Goal: Information Seeking & Learning: Learn about a topic

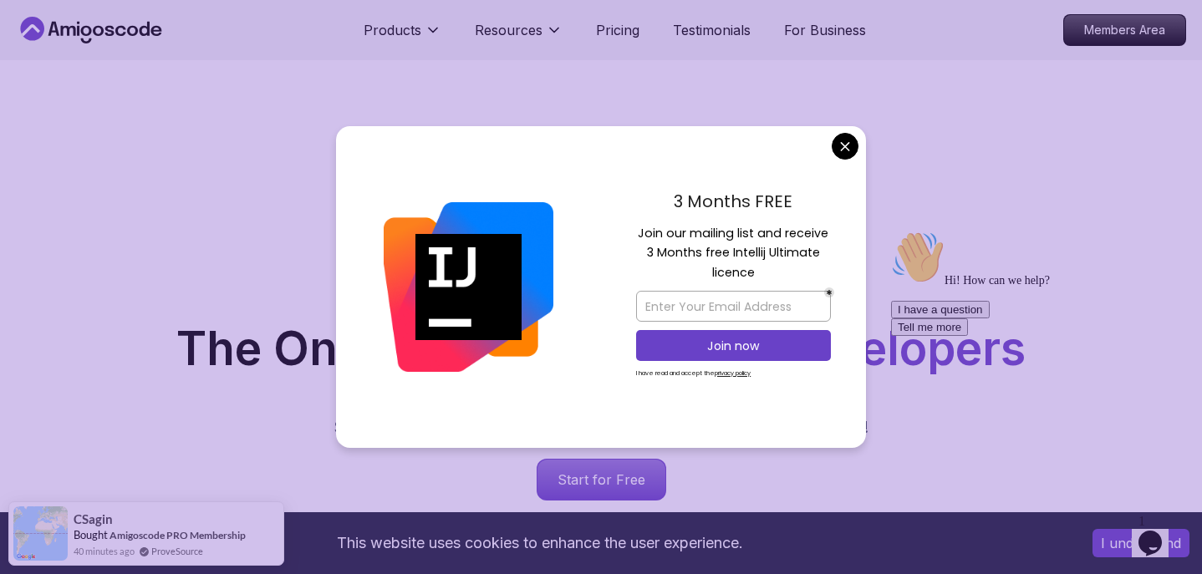
scroll to position [33, 0]
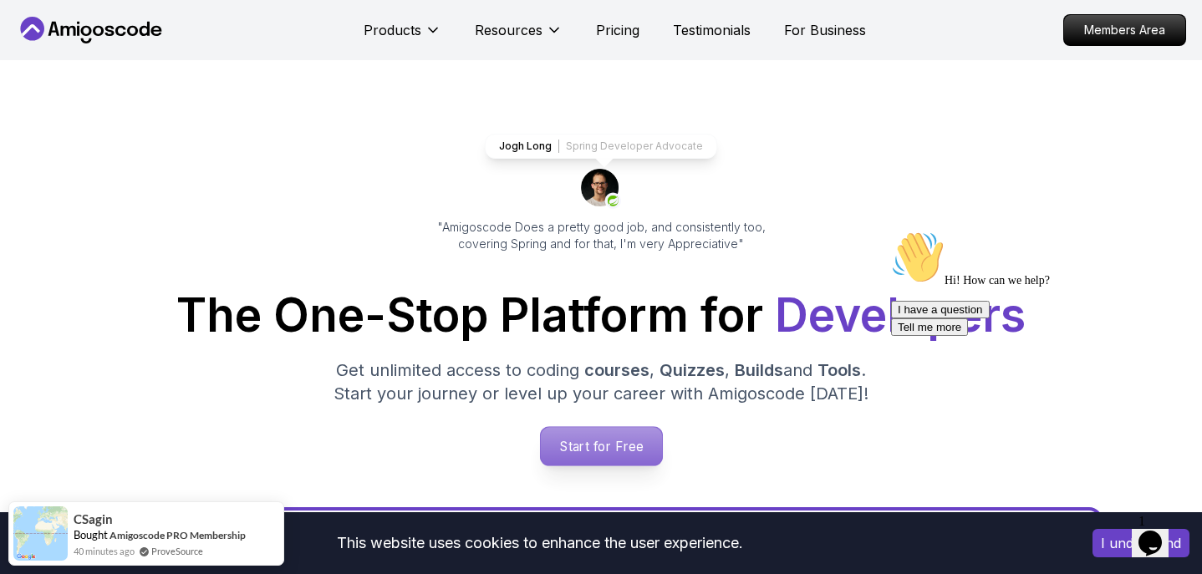
click at [624, 446] on p "Start for Free" at bounding box center [600, 446] width 121 height 38
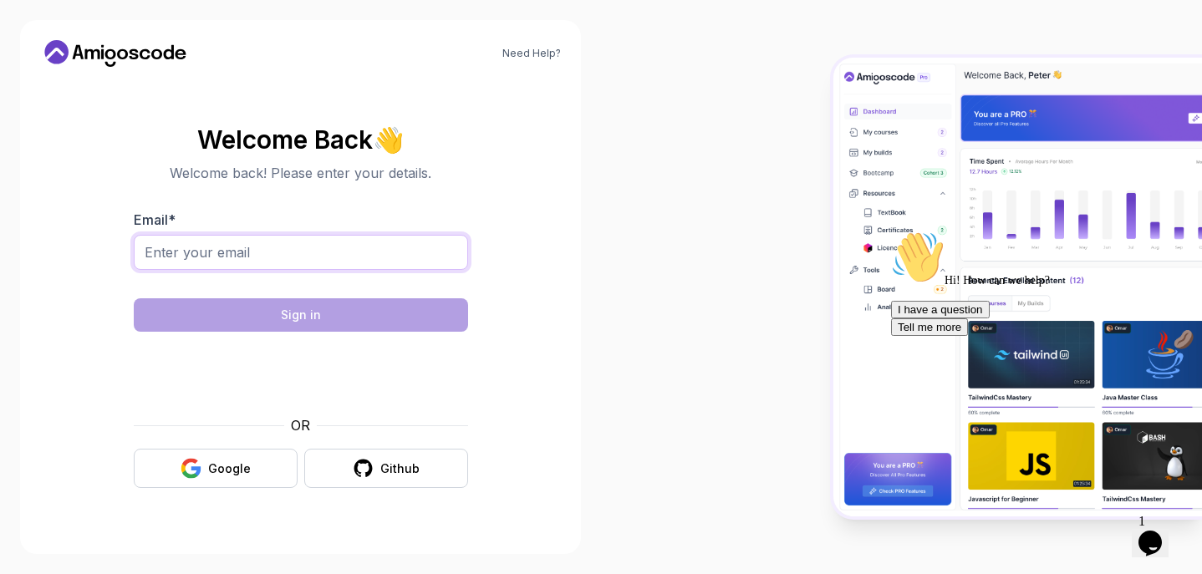
click at [196, 265] on input "Email *" at bounding box center [301, 252] width 334 height 35
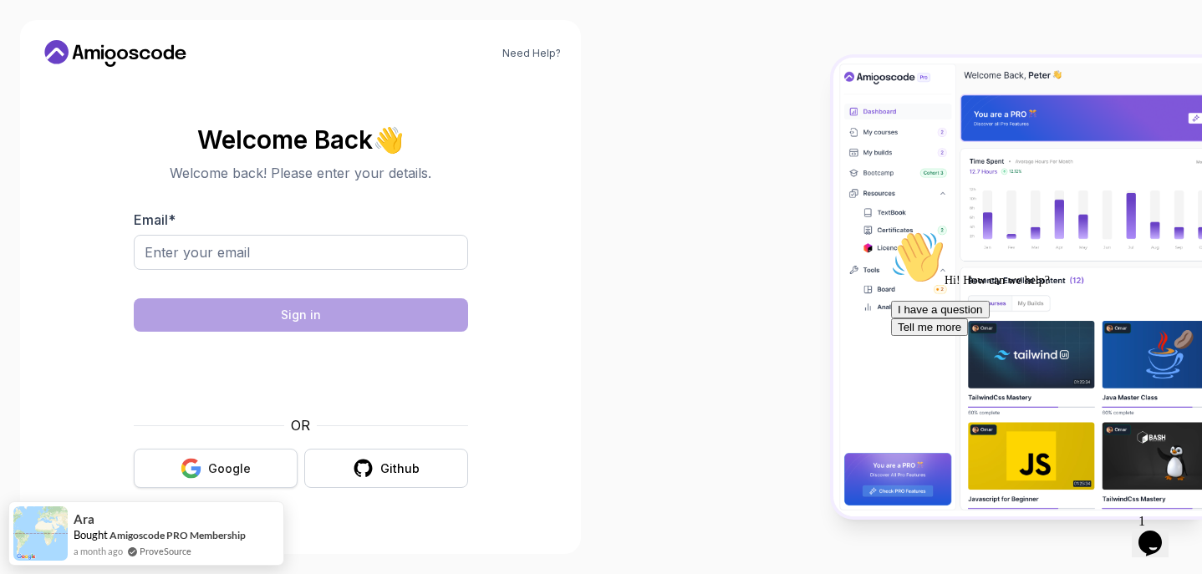
click at [205, 467] on button "Google" at bounding box center [216, 468] width 164 height 39
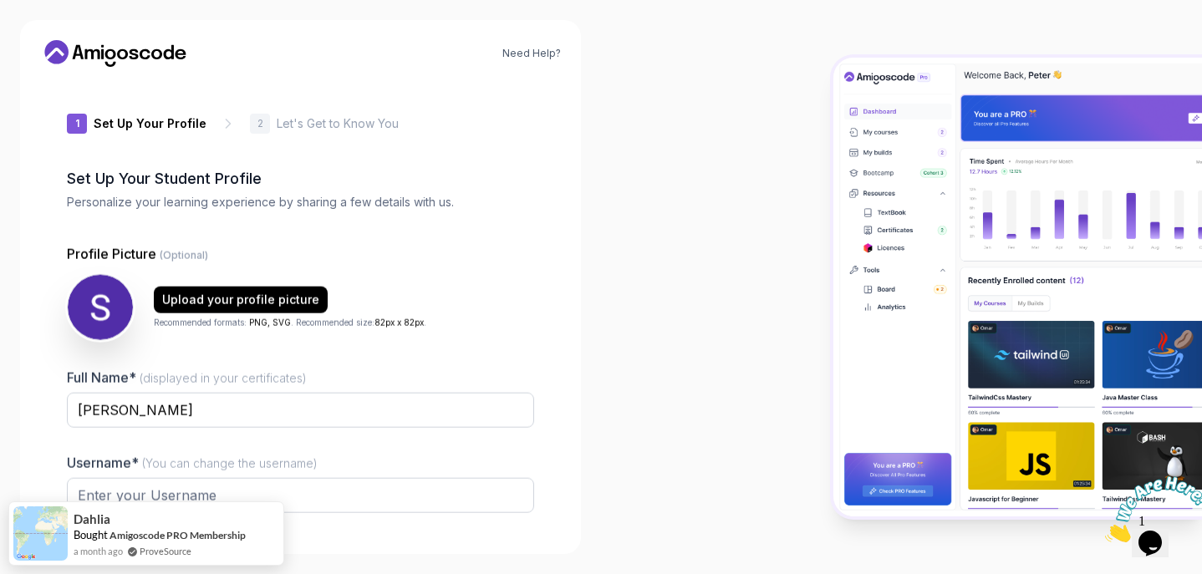
type input "loftybisoncbe56"
click at [706, 229] on div at bounding box center [901, 287] width 601 height 574
click at [468, 530] on div at bounding box center [300, 524] width 467 height 15
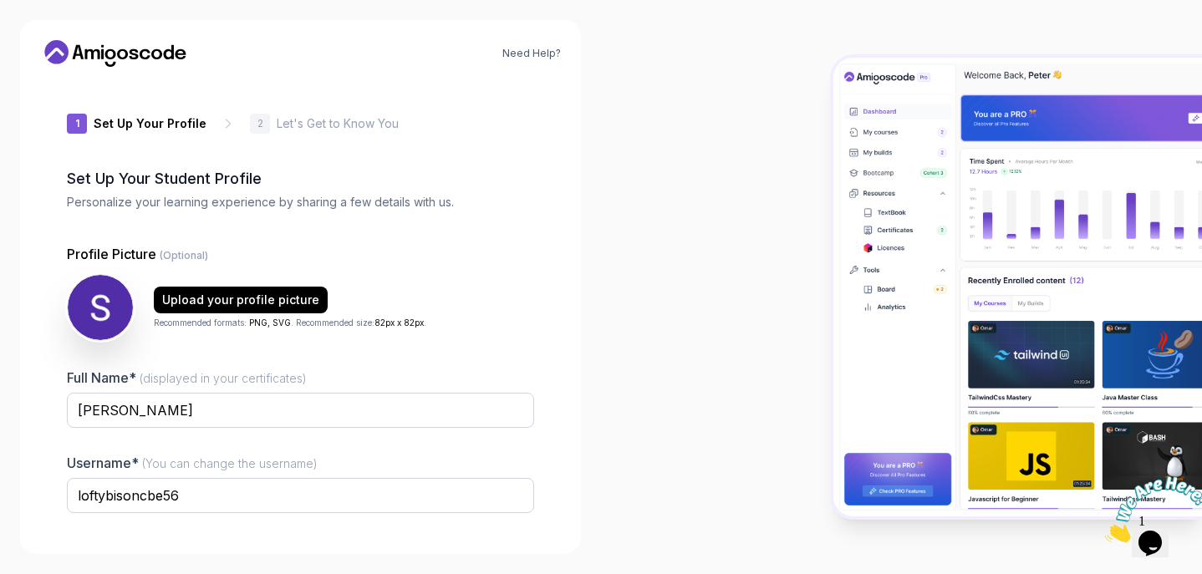
click at [259, 125] on div "2" at bounding box center [260, 124] width 20 height 20
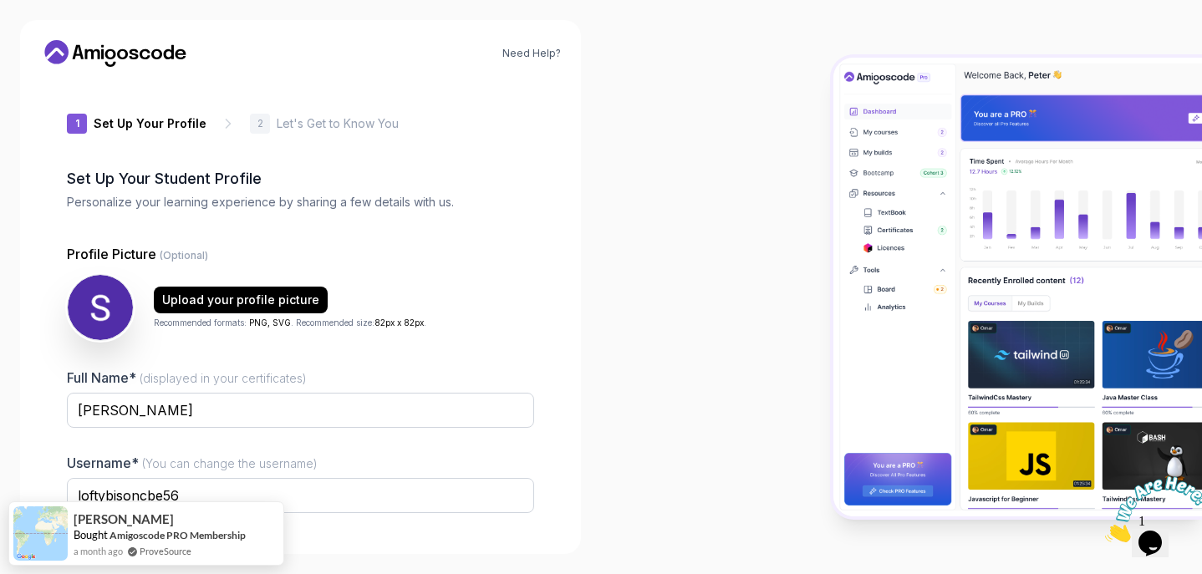
click at [220, 125] on icon at bounding box center [228, 123] width 17 height 17
click at [617, 472] on div at bounding box center [901, 287] width 601 height 574
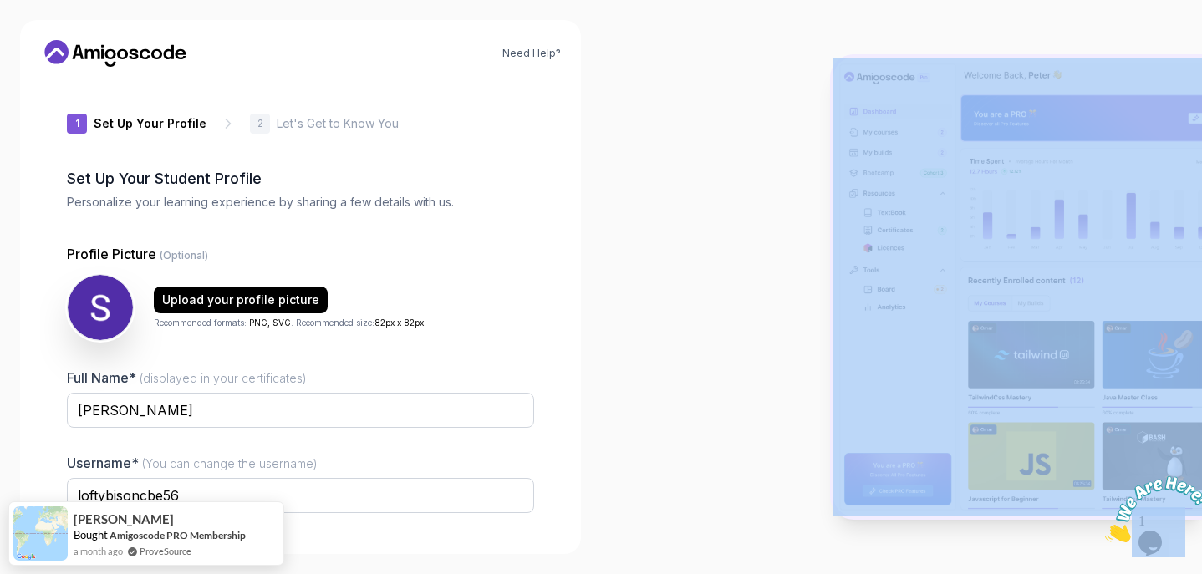
click at [617, 472] on div at bounding box center [901, 287] width 601 height 574
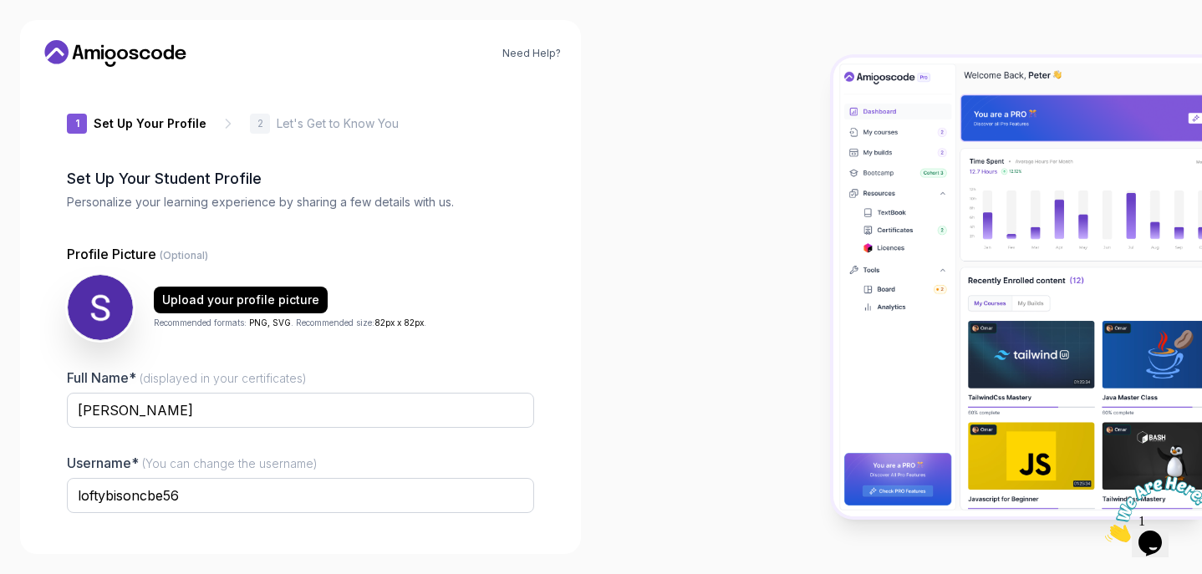
click at [562, 275] on div "Need Help? 1 Set Up Your Profile 1 Set Up Your Profile 2 Let's Get to Know You …" at bounding box center [300, 287] width 561 height 534
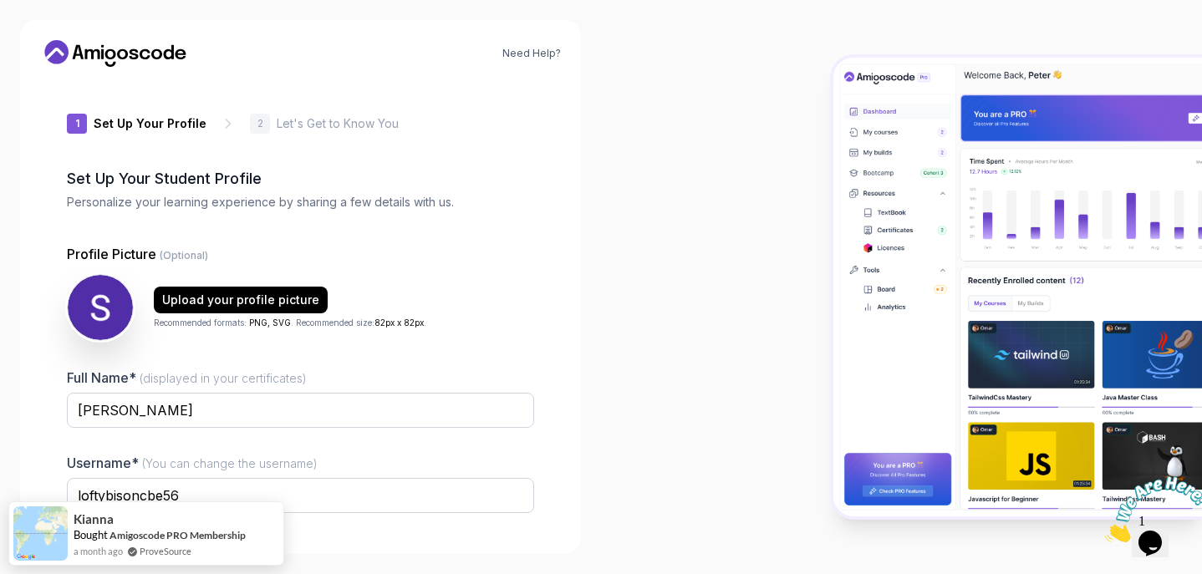
click at [866, 401] on img at bounding box center [1018, 288] width 369 height 460
click at [720, 399] on div at bounding box center [901, 287] width 601 height 574
click at [319, 124] on p "Let's Get to Know You" at bounding box center [338, 123] width 122 height 17
click at [255, 115] on div "2" at bounding box center [260, 124] width 20 height 20
drag, startPoint x: 255, startPoint y: 115, endPoint x: 235, endPoint y: 115, distance: 20.1
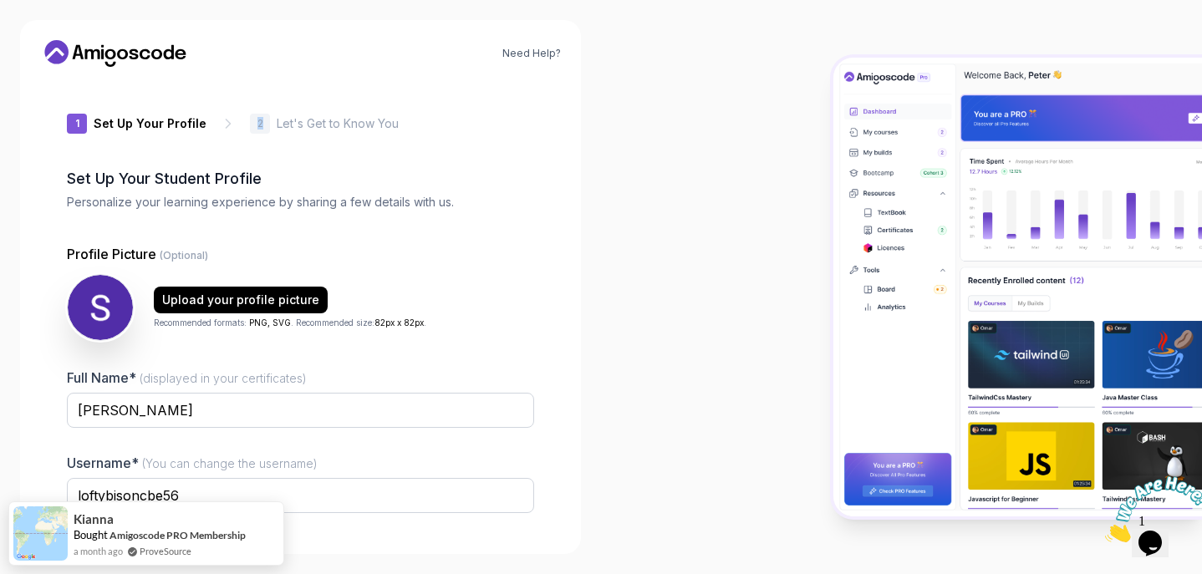
click at [253, 115] on div "2" at bounding box center [260, 124] width 20 height 20
click at [197, 118] on p "Set Up Your Profile" at bounding box center [150, 123] width 113 height 17
click at [77, 312] on img at bounding box center [100, 307] width 69 height 69
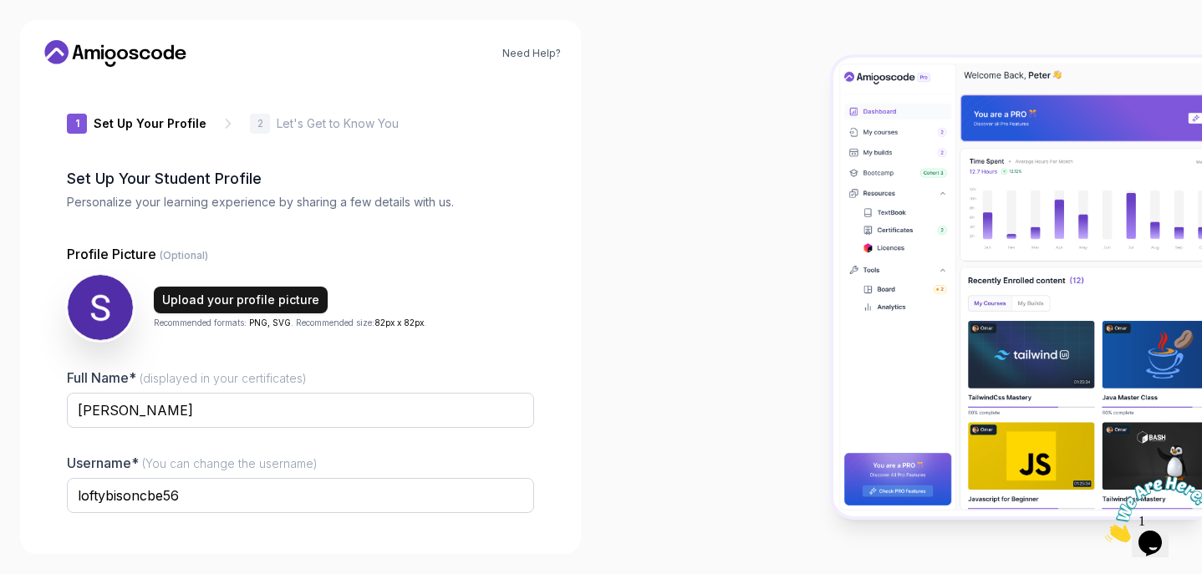
click at [184, 306] on div "Upload your profile picture" at bounding box center [240, 300] width 157 height 17
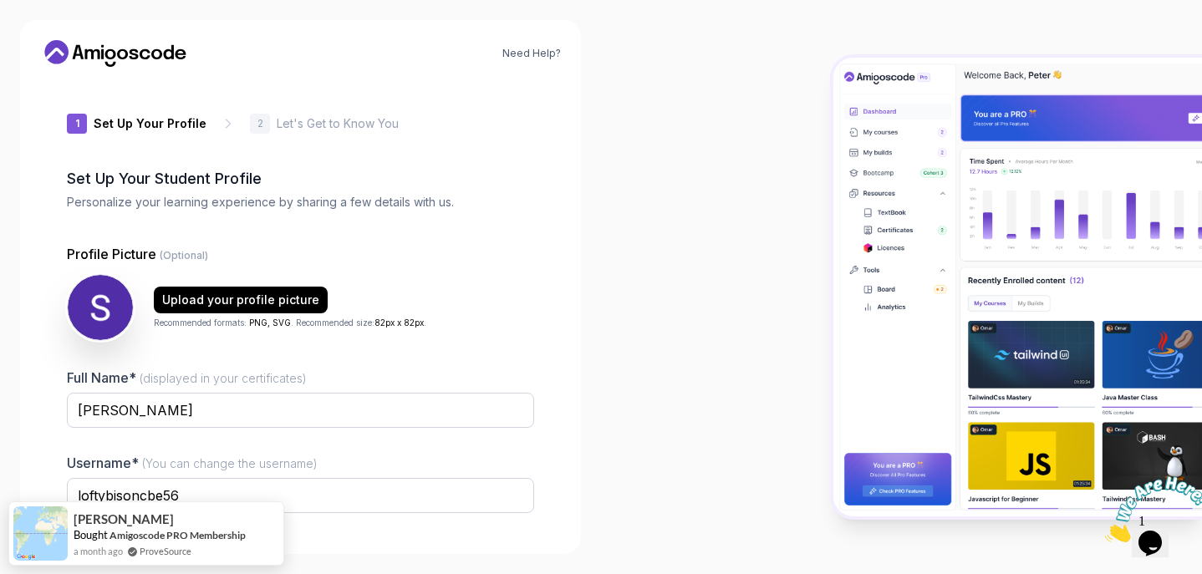
click at [579, 528] on div "Need Help? 1 Set Up Your Profile 1 Set Up Your Profile 2 Let's Get to Know You …" at bounding box center [300, 287] width 561 height 534
click at [895, 511] on img at bounding box center [1018, 288] width 369 height 460
click at [905, 467] on img at bounding box center [1018, 288] width 369 height 460
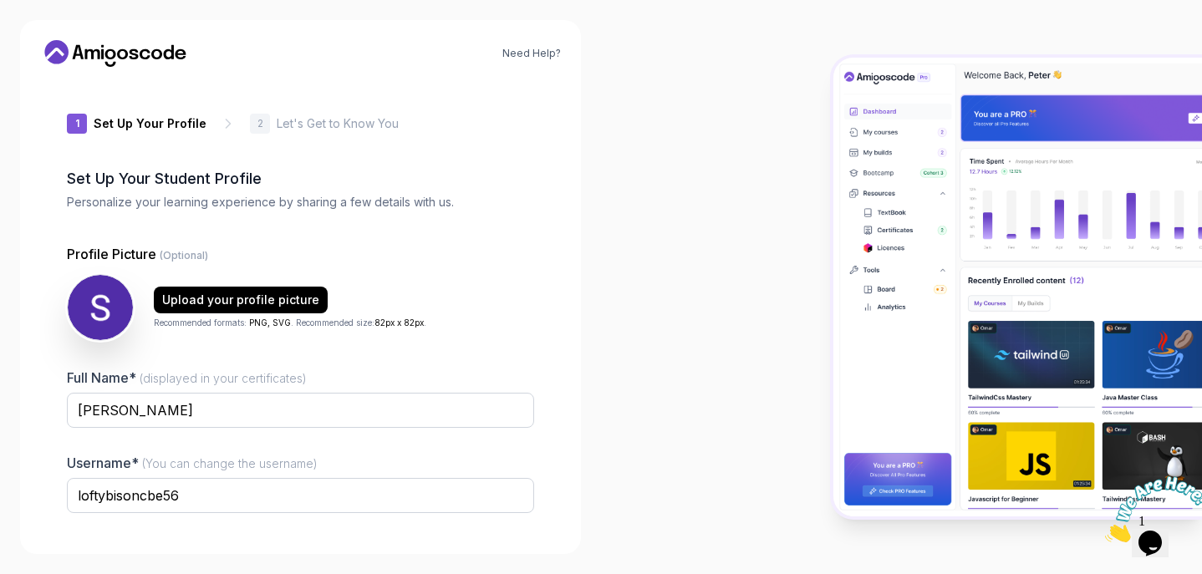
click at [876, 429] on img at bounding box center [1018, 288] width 369 height 460
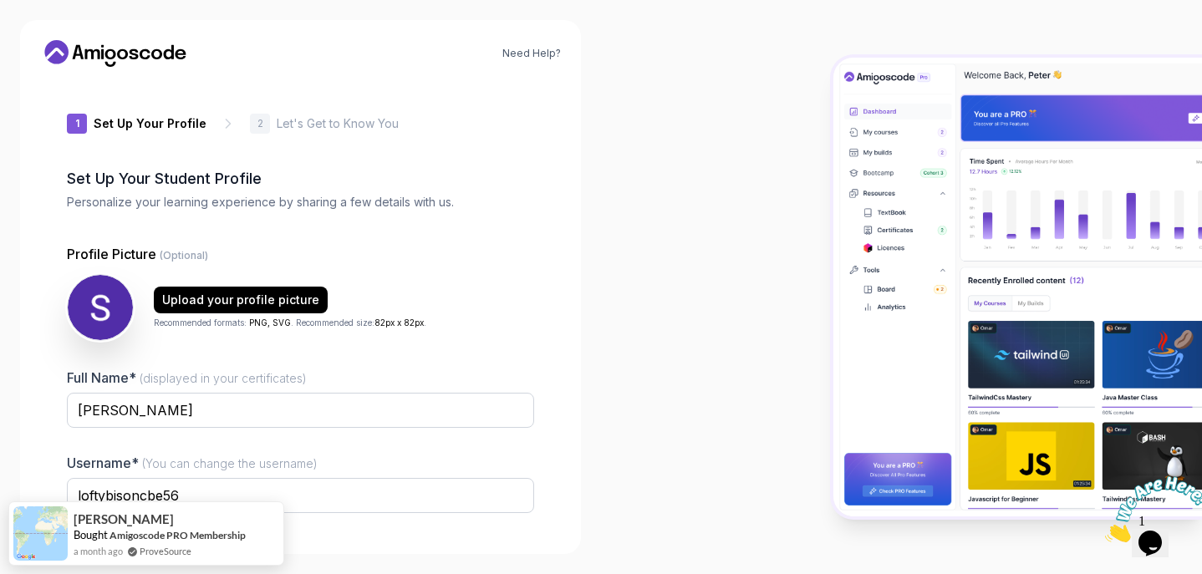
click at [766, 410] on div at bounding box center [901, 287] width 601 height 574
click at [638, 308] on div at bounding box center [901, 287] width 601 height 574
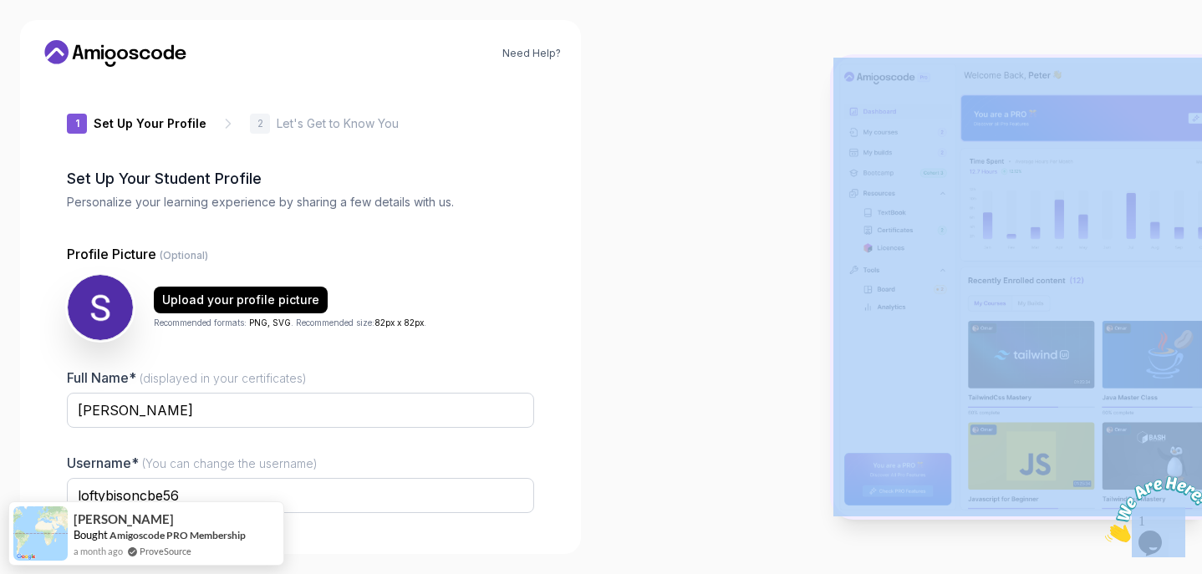
click at [638, 308] on div at bounding box center [901, 287] width 601 height 574
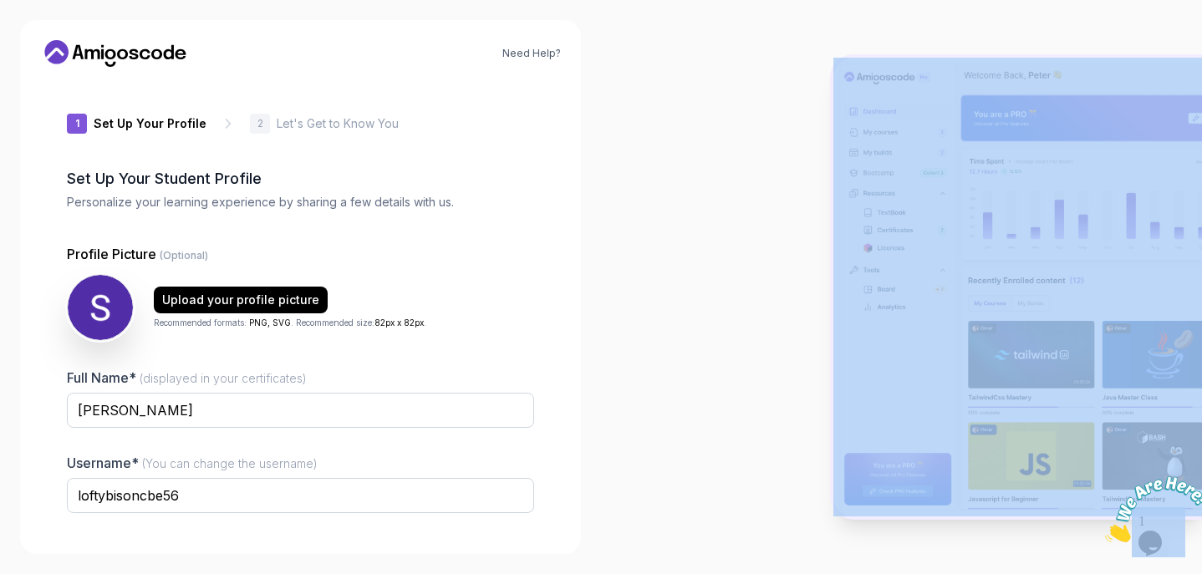
click at [864, 267] on img at bounding box center [1018, 288] width 369 height 460
click at [739, 430] on div at bounding box center [901, 287] width 601 height 574
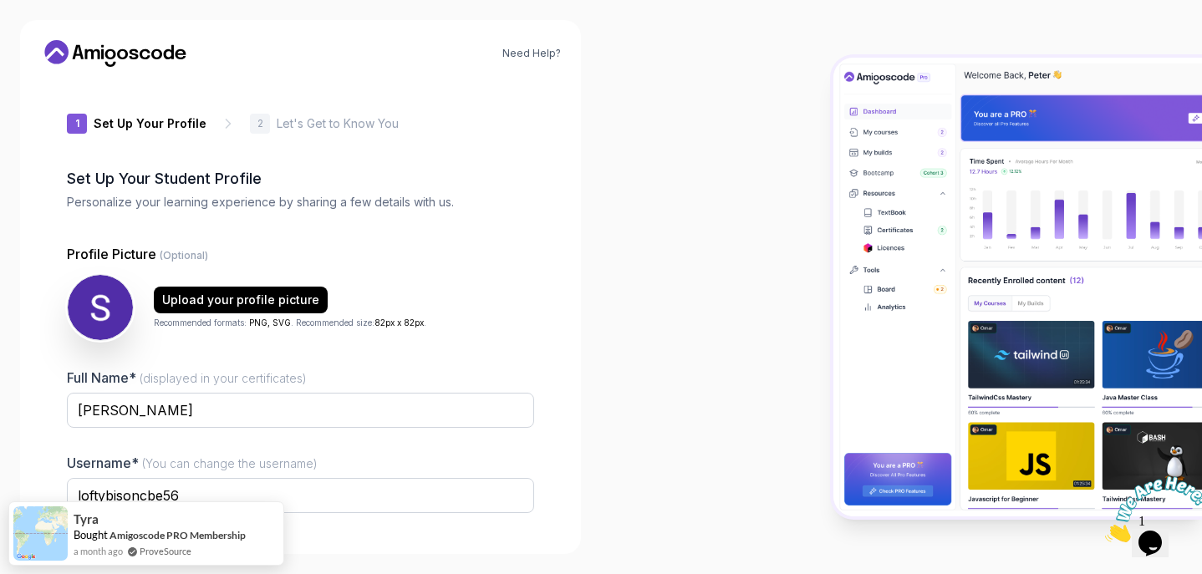
click at [670, 446] on div at bounding box center [901, 287] width 601 height 574
click at [300, 135] on div "1 Set Up Your Profile 1 Set Up Your Profile 2 Let's Get to Know You Set Up Your…" at bounding box center [300, 307] width 467 height 454
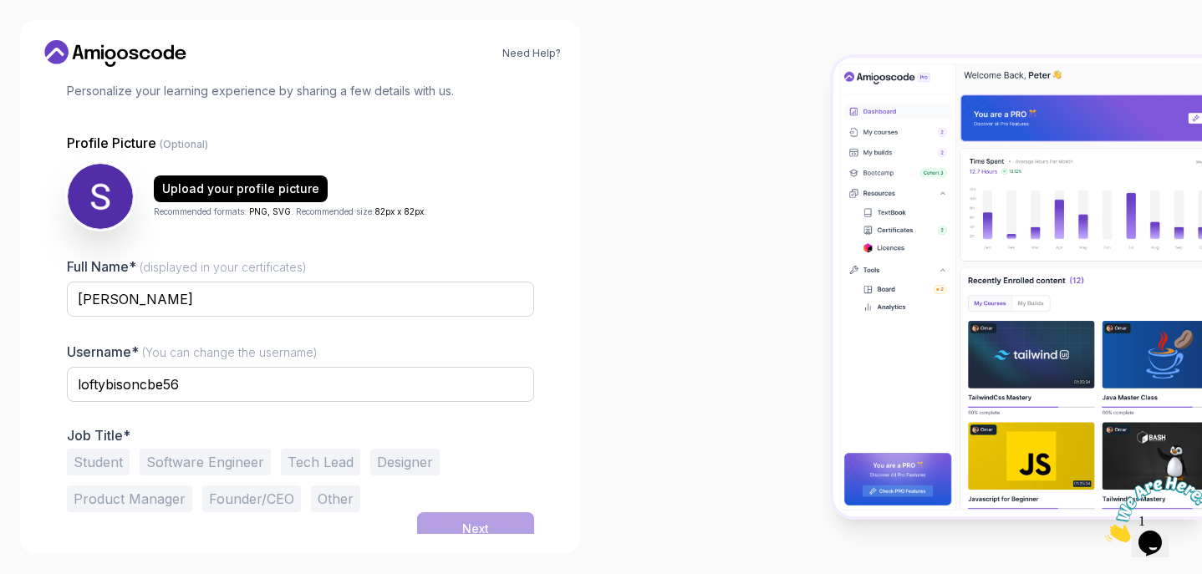
scroll to position [123, 0]
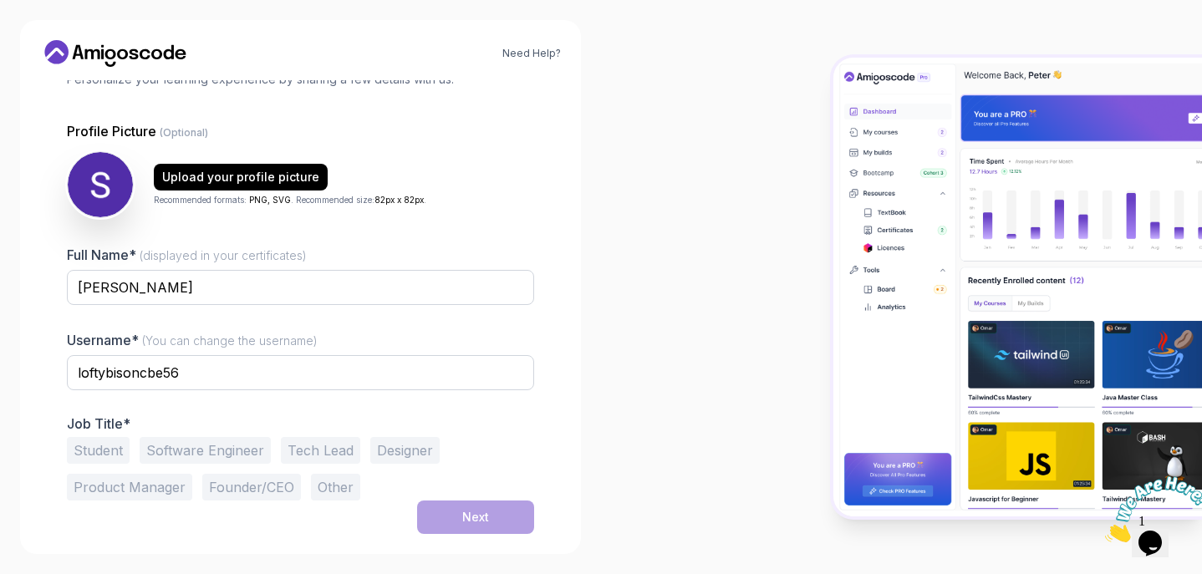
click at [398, 444] on button "Designer" at bounding box center [404, 450] width 69 height 27
click at [78, 446] on button "Student" at bounding box center [98, 450] width 63 height 27
click at [474, 524] on div "Next" at bounding box center [475, 517] width 27 height 17
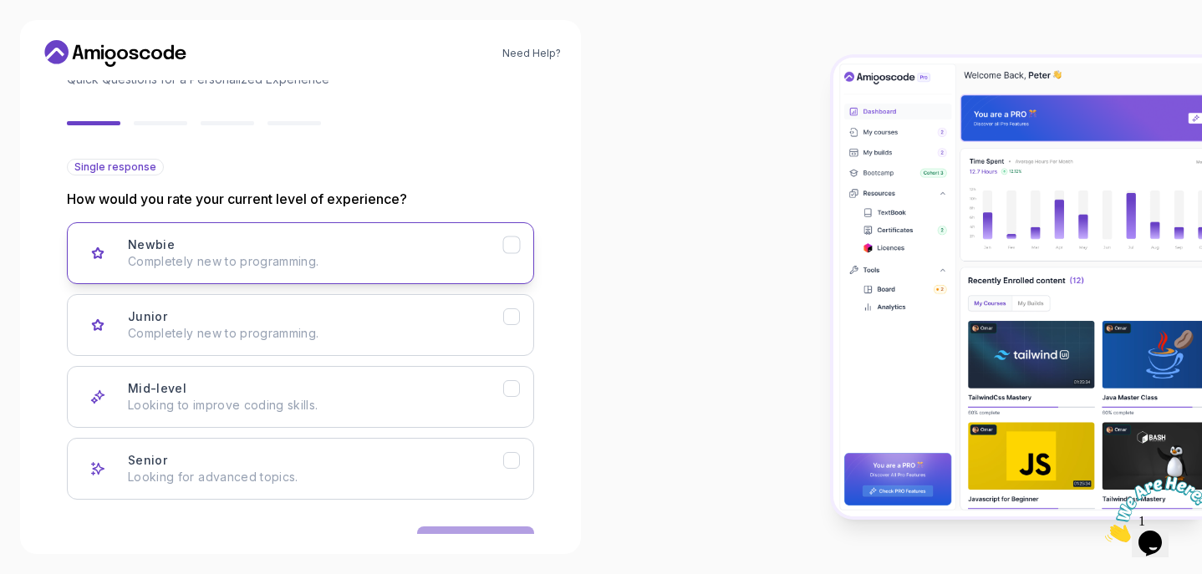
click at [240, 259] on p "Completely new to programming." at bounding box center [315, 261] width 375 height 17
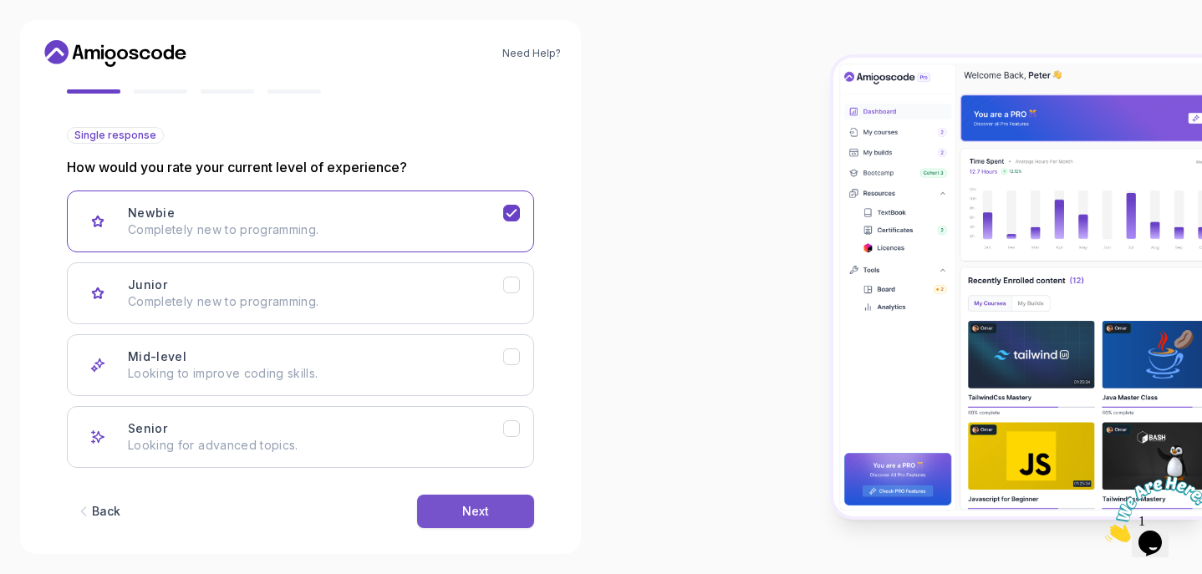
scroll to position [156, 0]
click at [495, 514] on button "Next" at bounding box center [475, 509] width 117 height 33
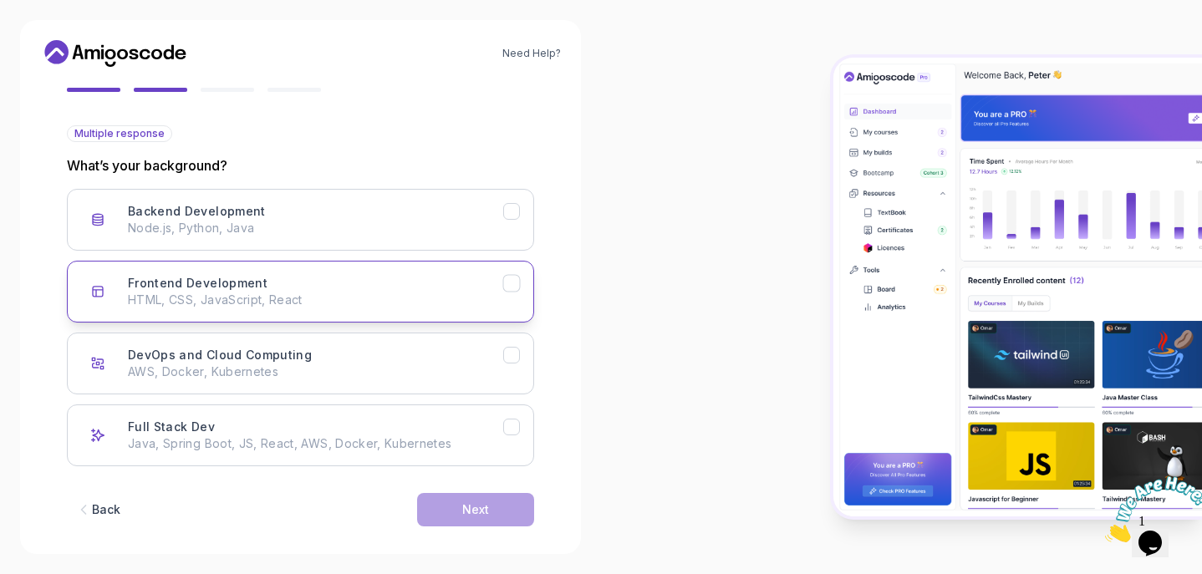
click at [305, 273] on button "Frontend Development HTML, CSS, JavaScript, React" at bounding box center [300, 292] width 467 height 62
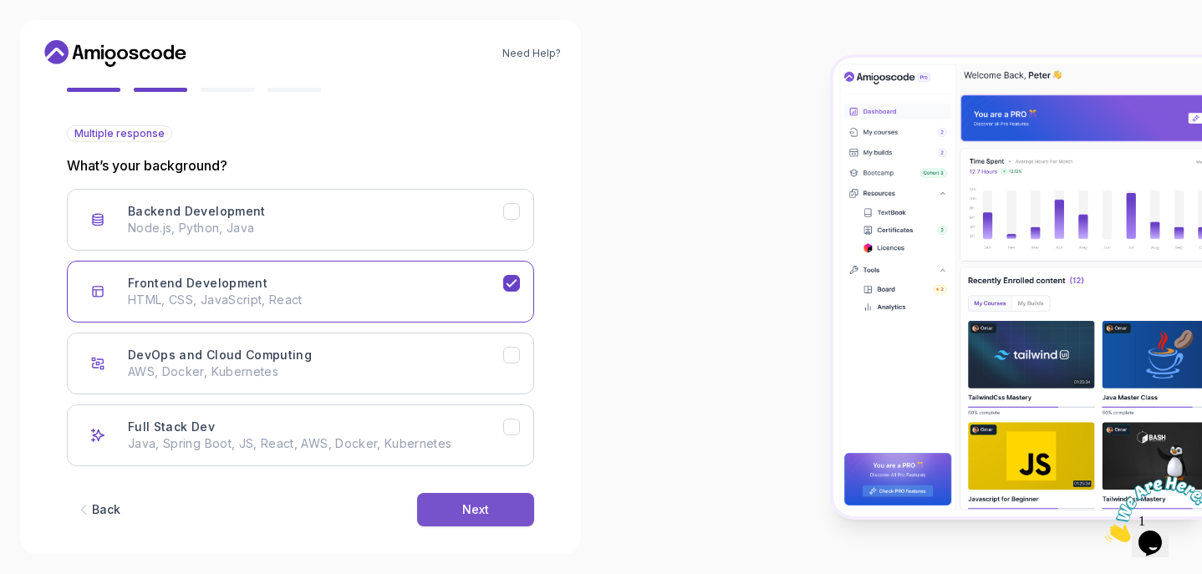
click at [439, 505] on button "Next" at bounding box center [475, 509] width 117 height 33
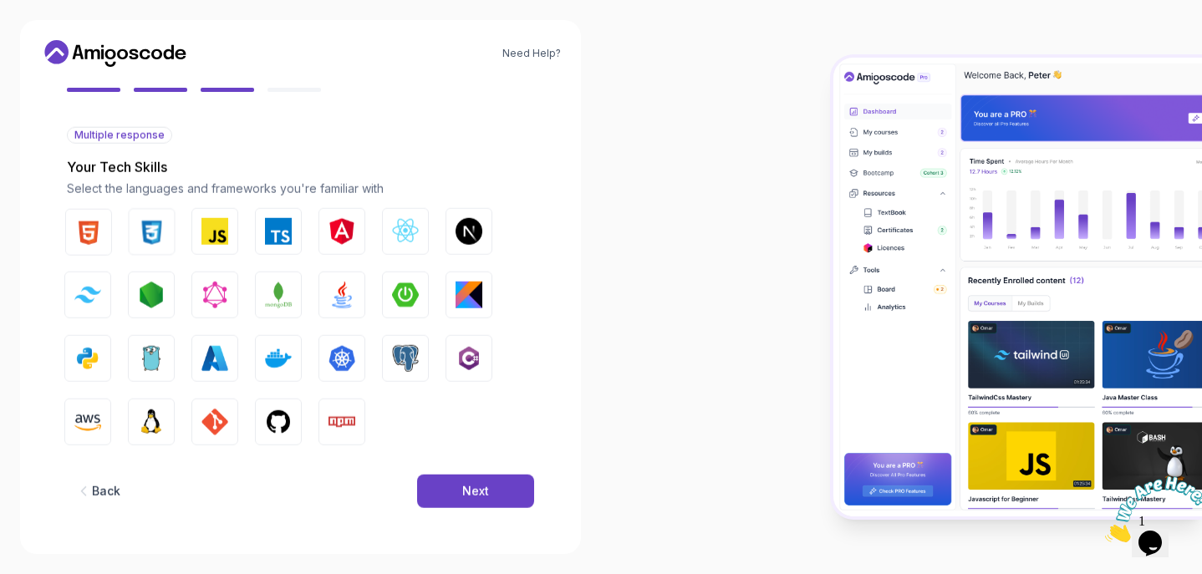
scroll to position [156, 0]
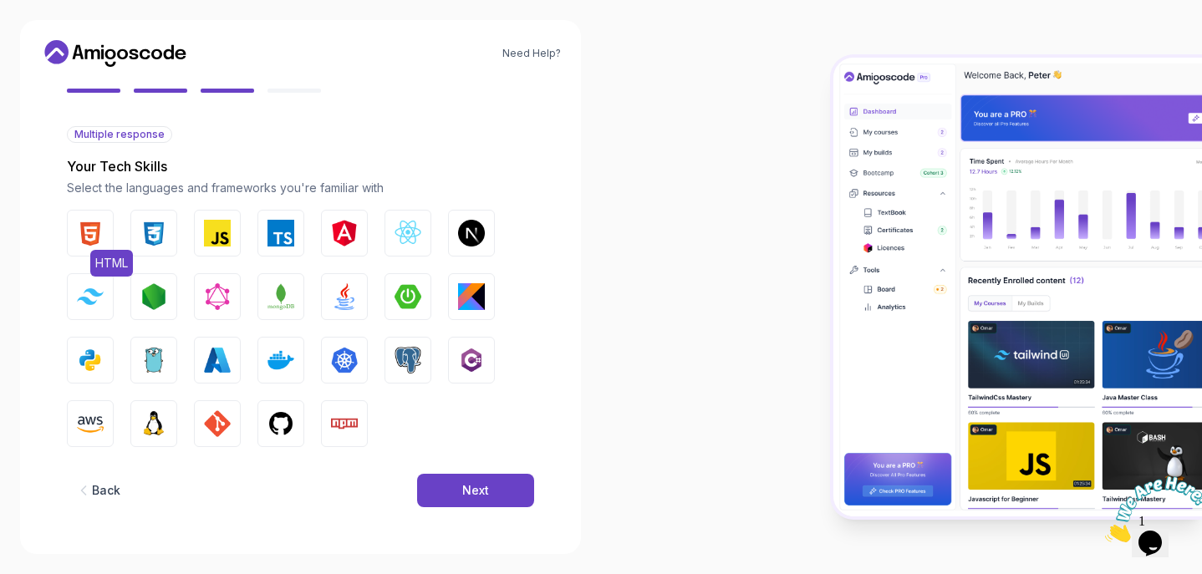
click at [94, 239] on img "button" at bounding box center [90, 233] width 27 height 27
click at [153, 237] on img "button" at bounding box center [153, 233] width 27 height 27
click at [456, 492] on button "Next" at bounding box center [475, 490] width 117 height 33
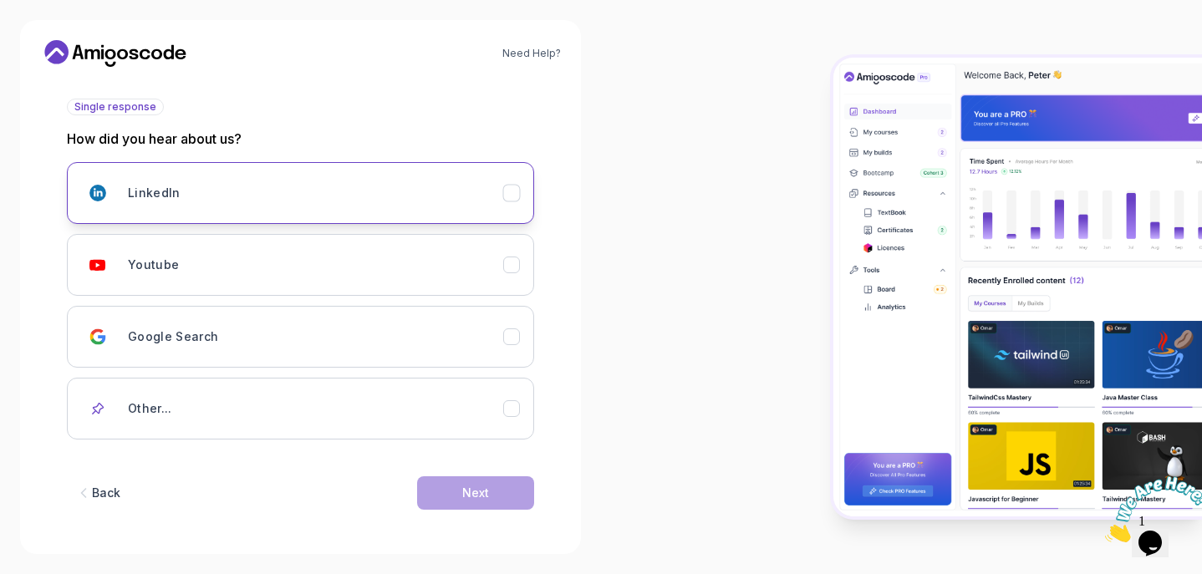
scroll to position [186, 0]
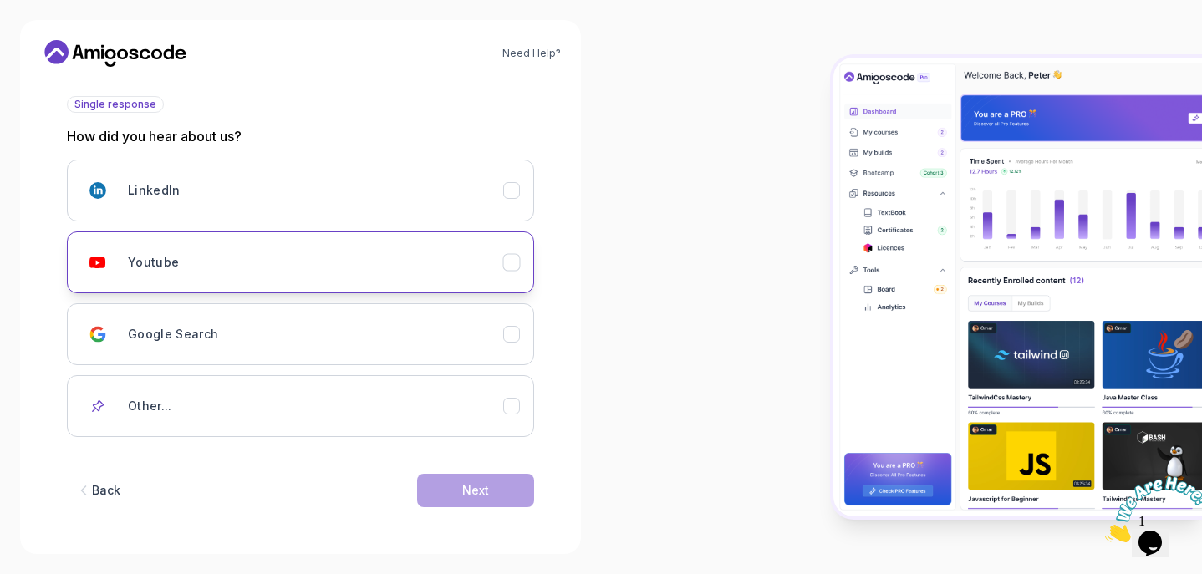
click at [268, 278] on div "Youtube" at bounding box center [315, 262] width 375 height 33
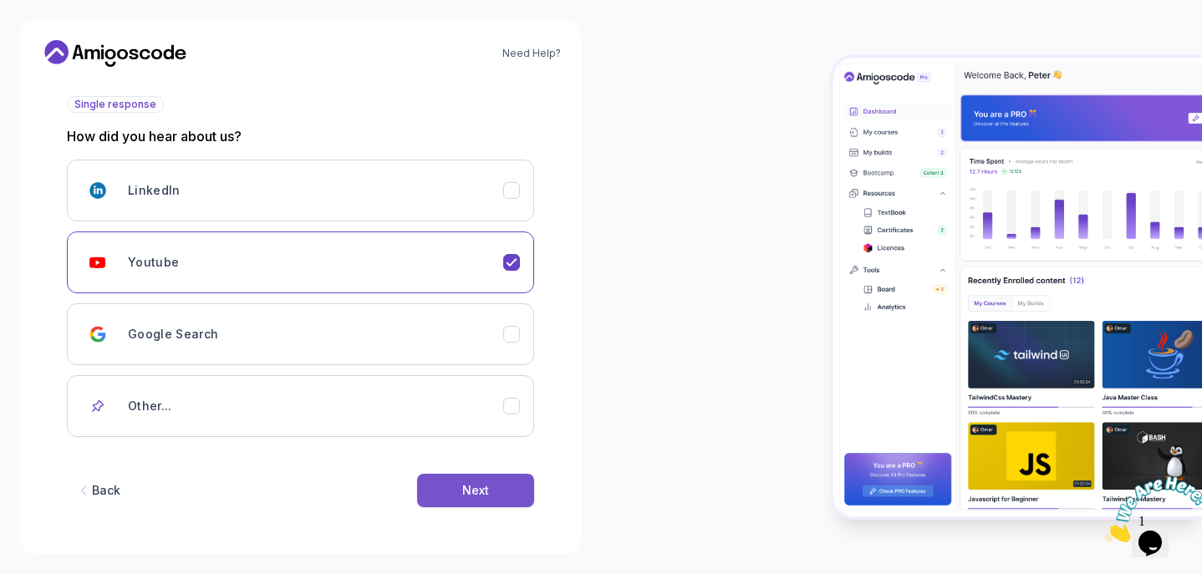
click at [486, 493] on div "Next" at bounding box center [475, 490] width 27 height 17
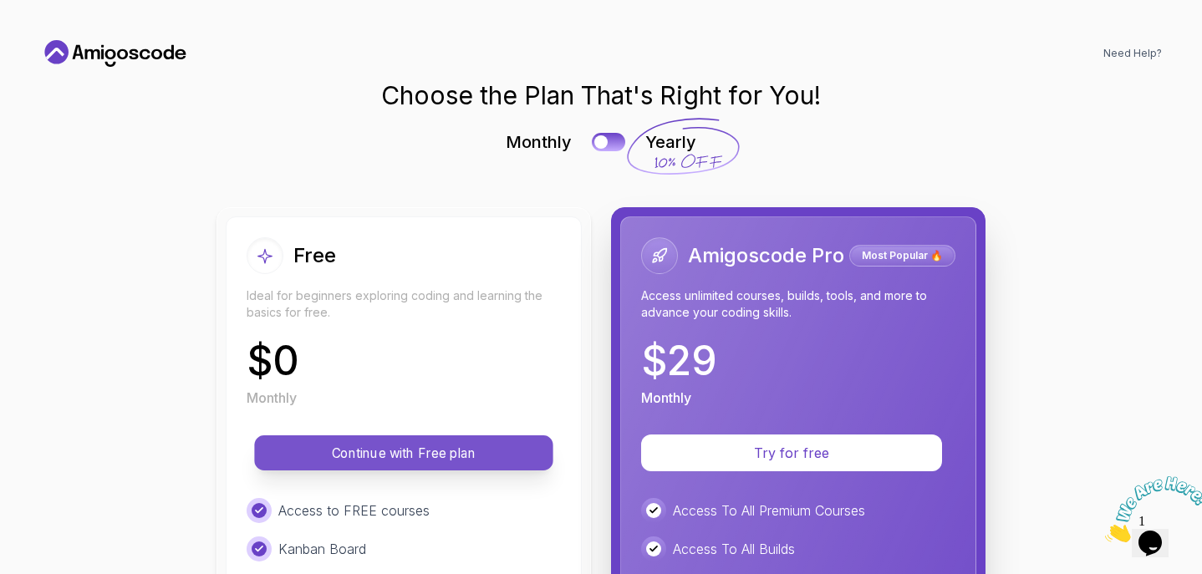
click at [366, 448] on p "Continue with Free plan" at bounding box center [403, 453] width 261 height 19
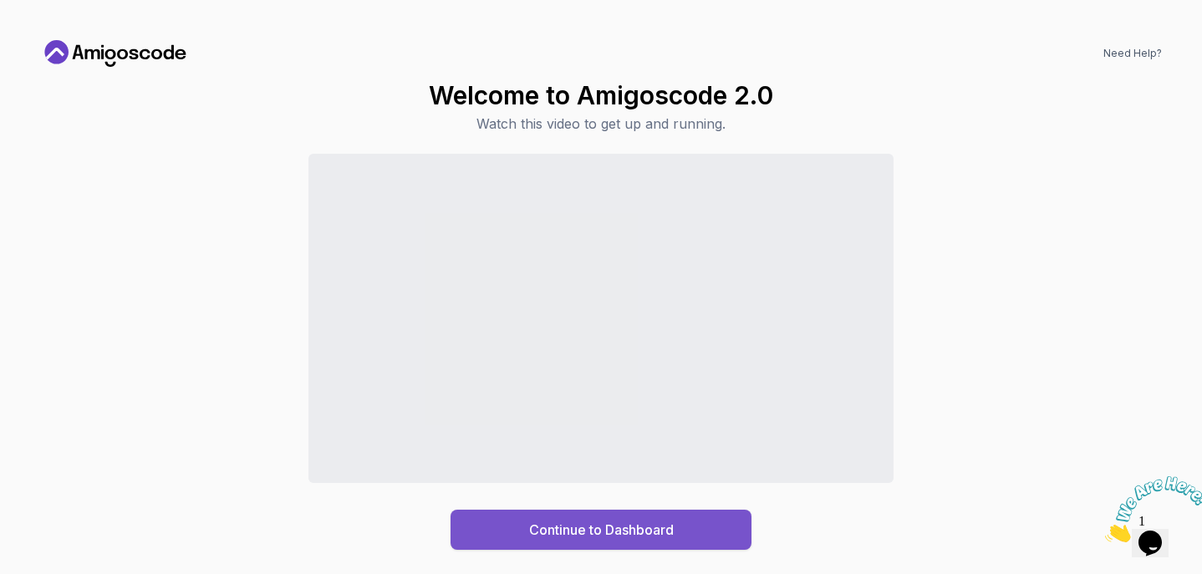
click at [541, 531] on div "Continue to Dashboard" at bounding box center [601, 530] width 145 height 20
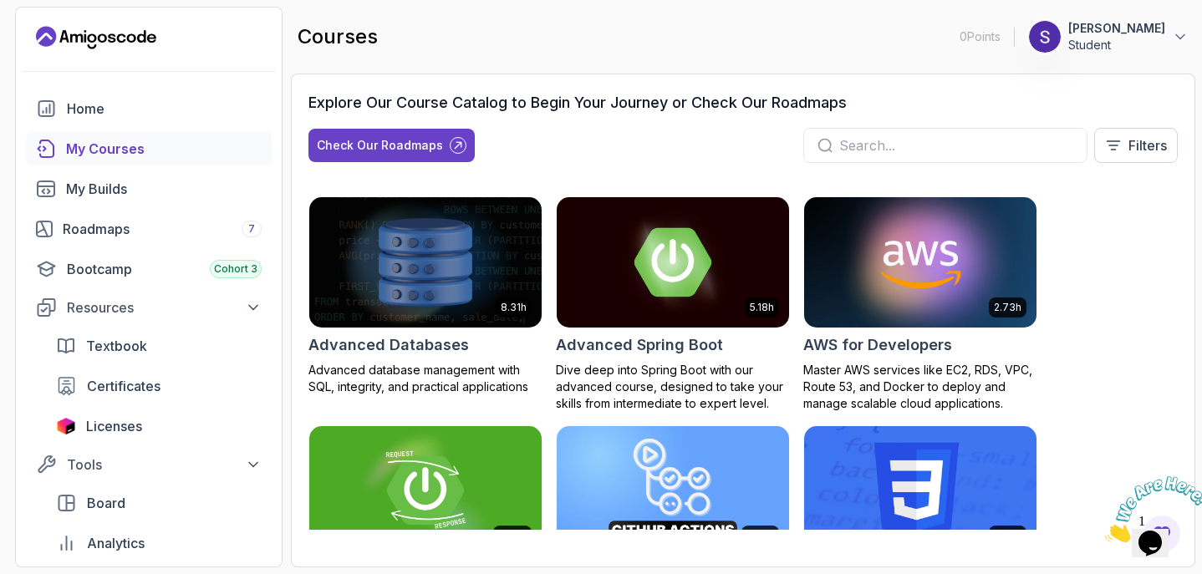
click at [1175, 382] on div "8.31h Advanced Databases Advanced database management with SQL, integrity, and …" at bounding box center [742, 363] width 869 height 334
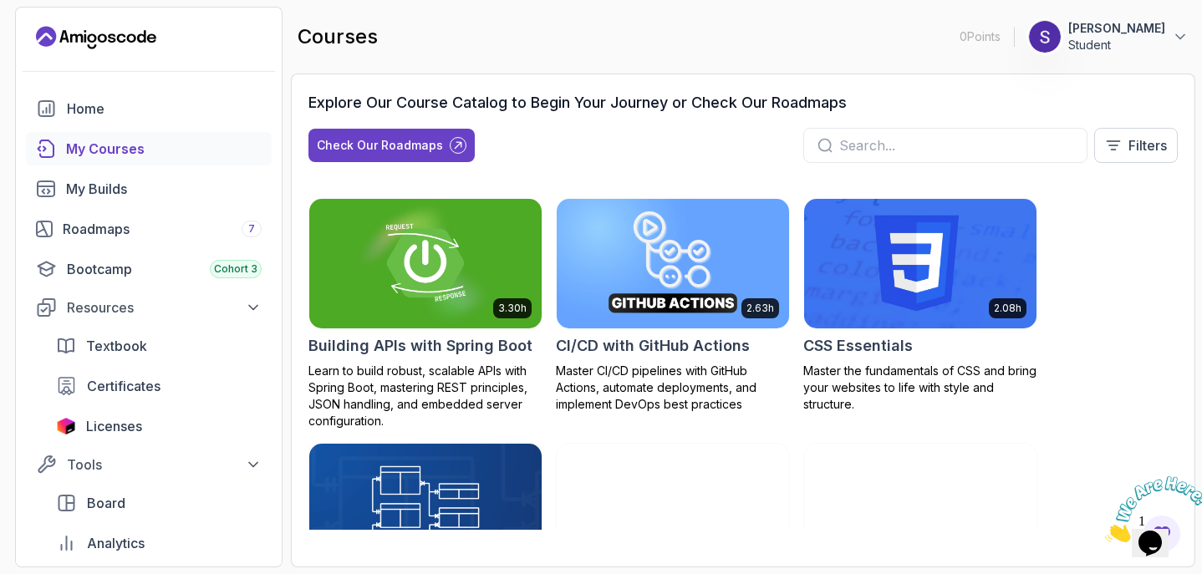
scroll to position [201, 0]
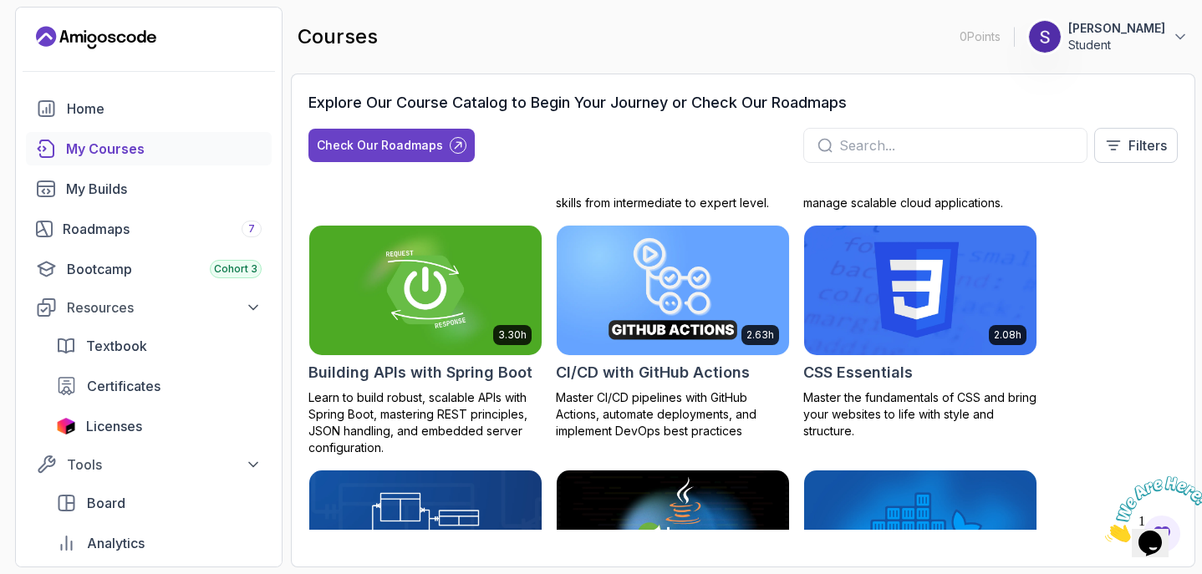
click at [841, 145] on input "text" at bounding box center [956, 145] width 234 height 20
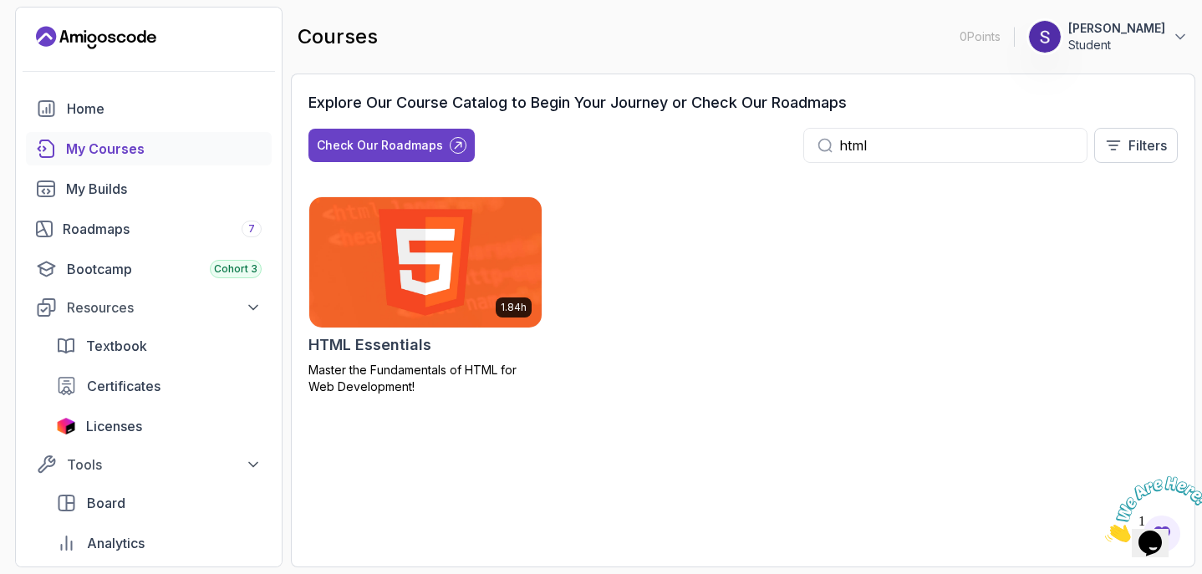
type input "html"
click at [400, 379] on p "Master the Fundamentals of HTML for Web Development!" at bounding box center [425, 378] width 234 height 33
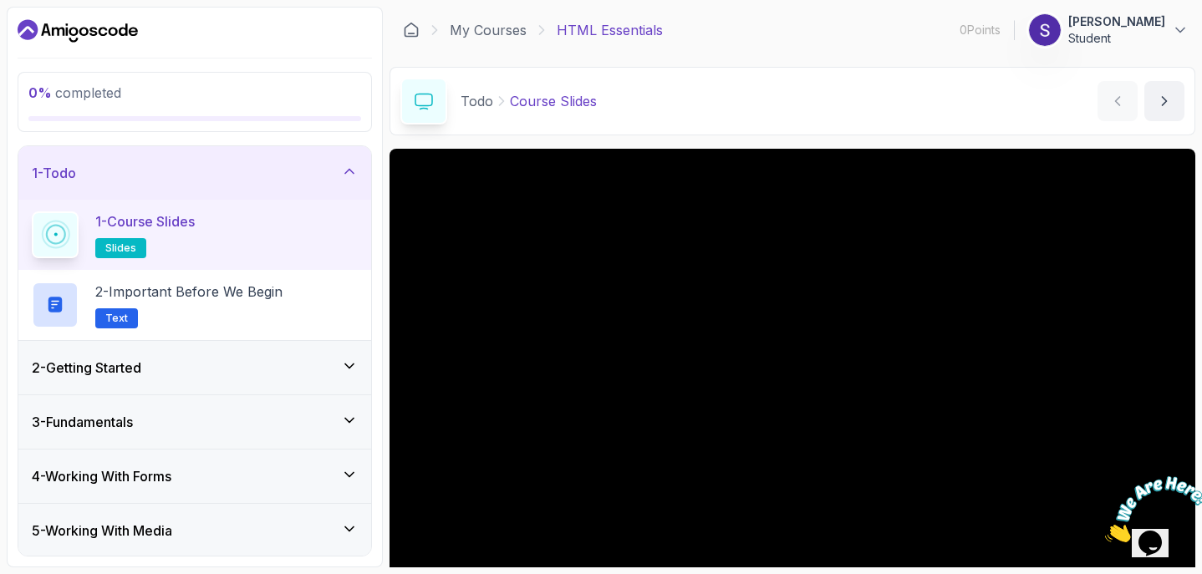
click at [821, 81] on div "Todo Course Slides Course Slides by [PERSON_NAME]" at bounding box center [793, 101] width 806 height 69
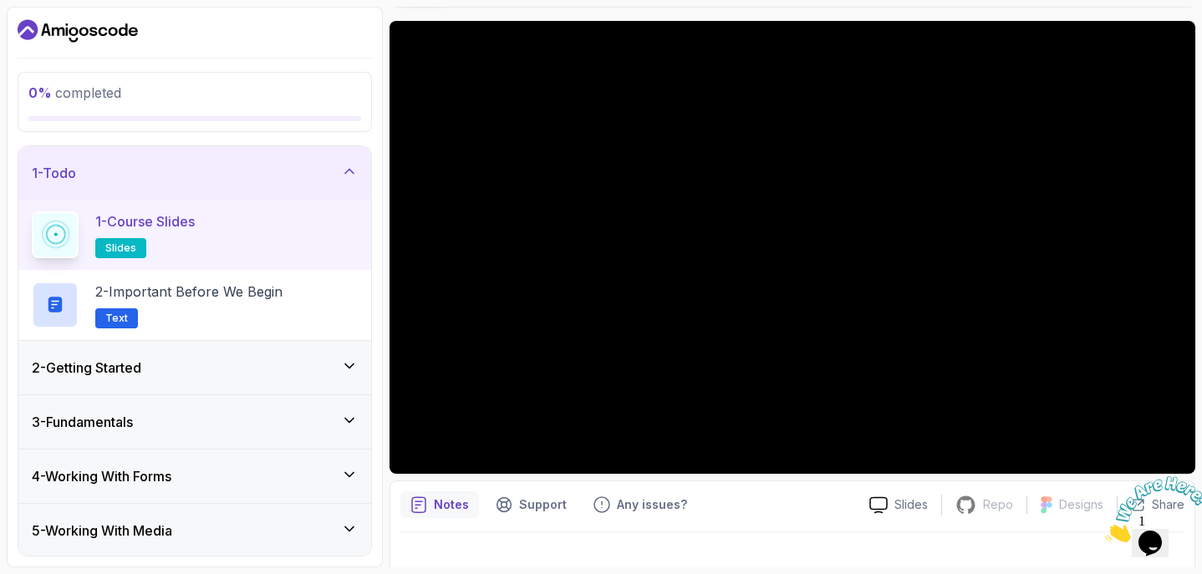
scroll to position [150, 0]
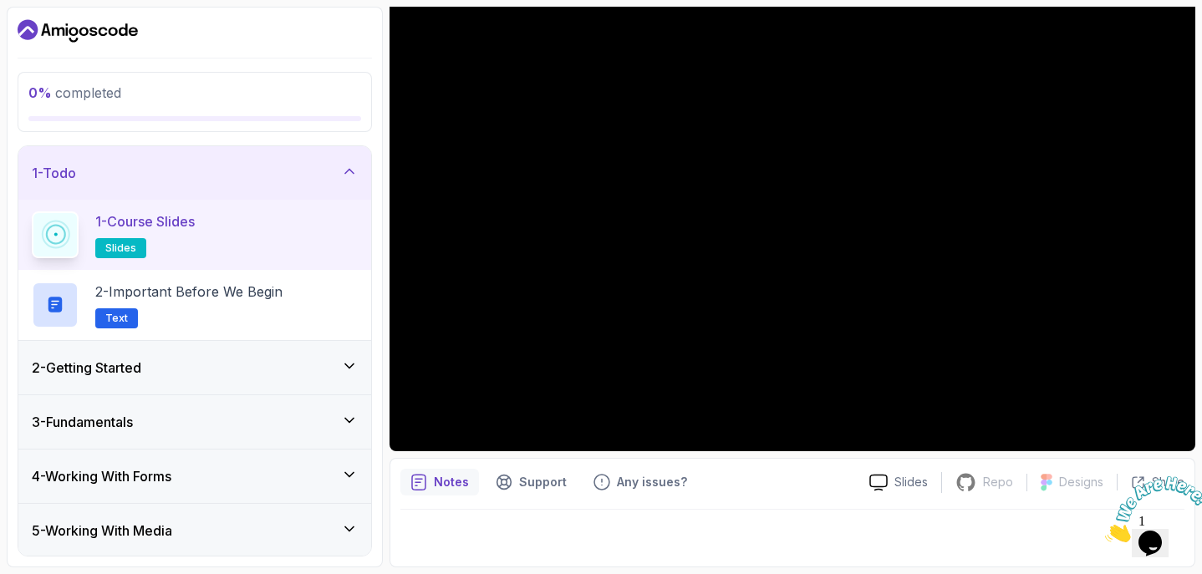
click at [305, 236] on div "1 - Course Slides slides" at bounding box center [195, 235] width 326 height 47
click at [325, 77] on div "0 % completed" at bounding box center [195, 102] width 354 height 60
click at [311, 18] on div at bounding box center [195, 31] width 354 height 27
click at [474, 538] on div at bounding box center [792, 533] width 784 height 47
click at [919, 561] on div "Notes Support Any issues? Slides Repo Repository not available Designs Design n…" at bounding box center [793, 513] width 806 height 110
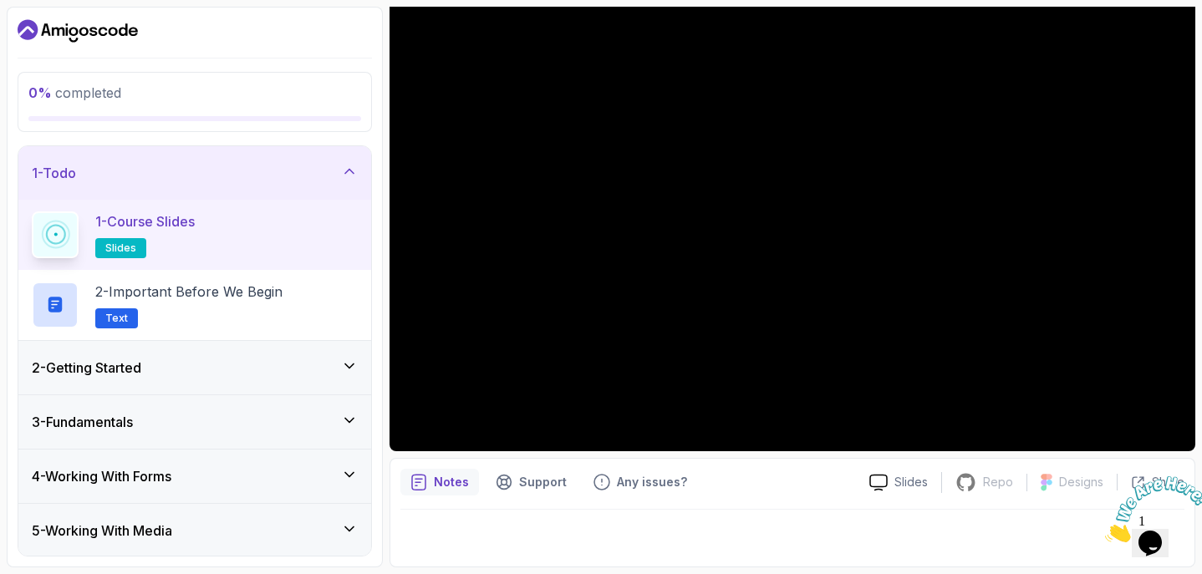
click at [520, 543] on div at bounding box center [792, 533] width 784 height 47
click at [288, 232] on div "1 - Course Slides slides" at bounding box center [195, 235] width 326 height 47
click at [287, 245] on div "1 - Course Slides slides" at bounding box center [195, 235] width 326 height 47
click at [292, 294] on div "2 - Important Before We Begin Text" at bounding box center [195, 305] width 326 height 47
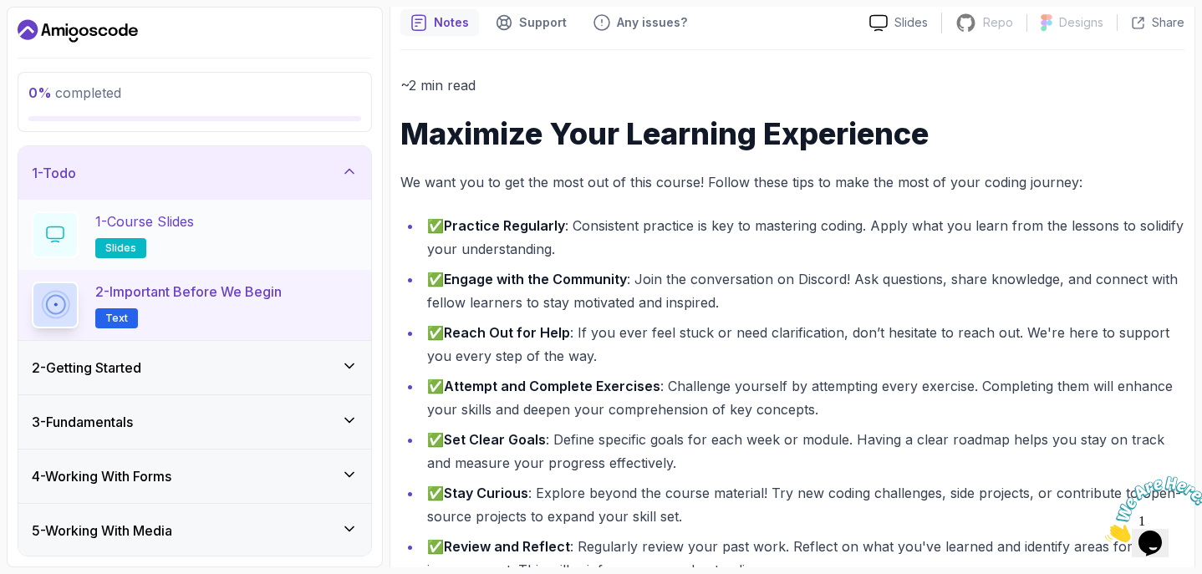
click at [300, 233] on div "1 - Course Slides slides" at bounding box center [195, 235] width 326 height 47
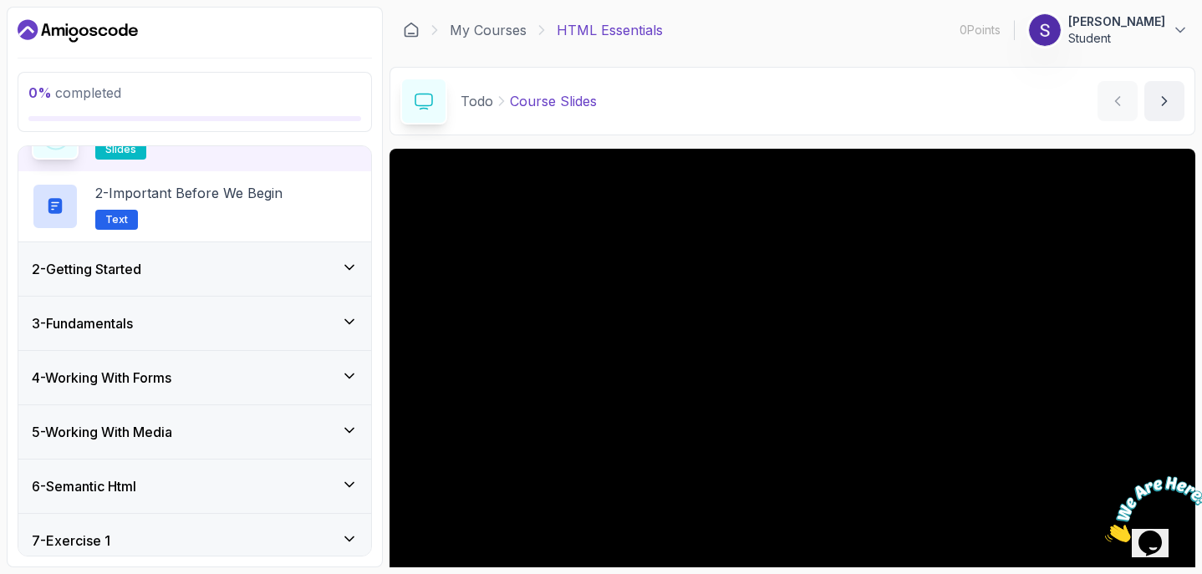
scroll to position [100, 0]
click at [410, 24] on icon at bounding box center [411, 29] width 13 height 13
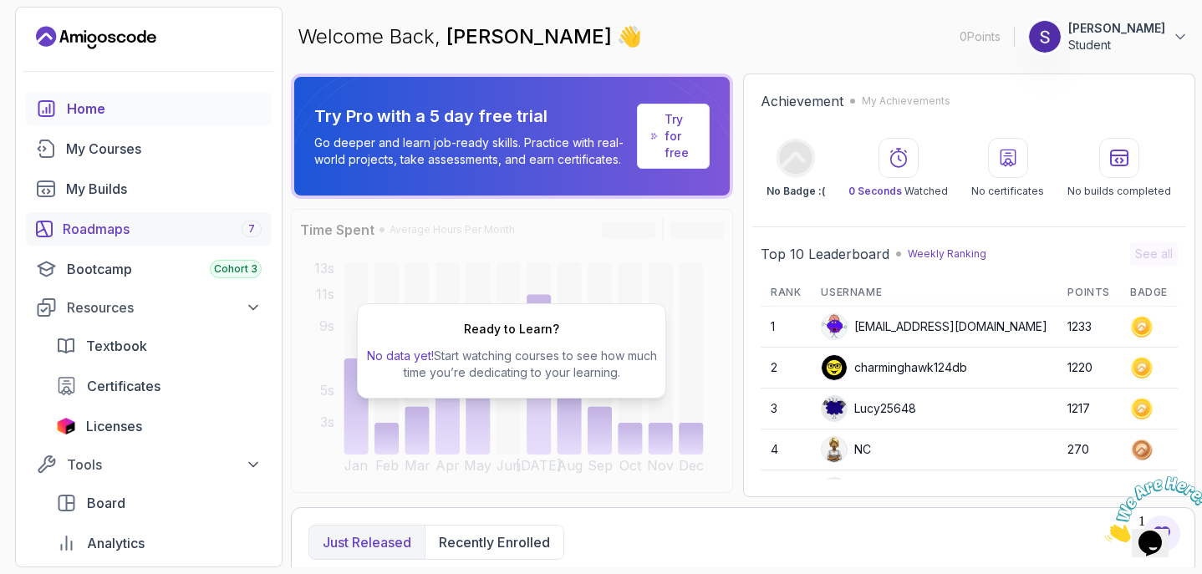
click at [63, 227] on div "Roadmaps 7" at bounding box center [162, 229] width 199 height 20
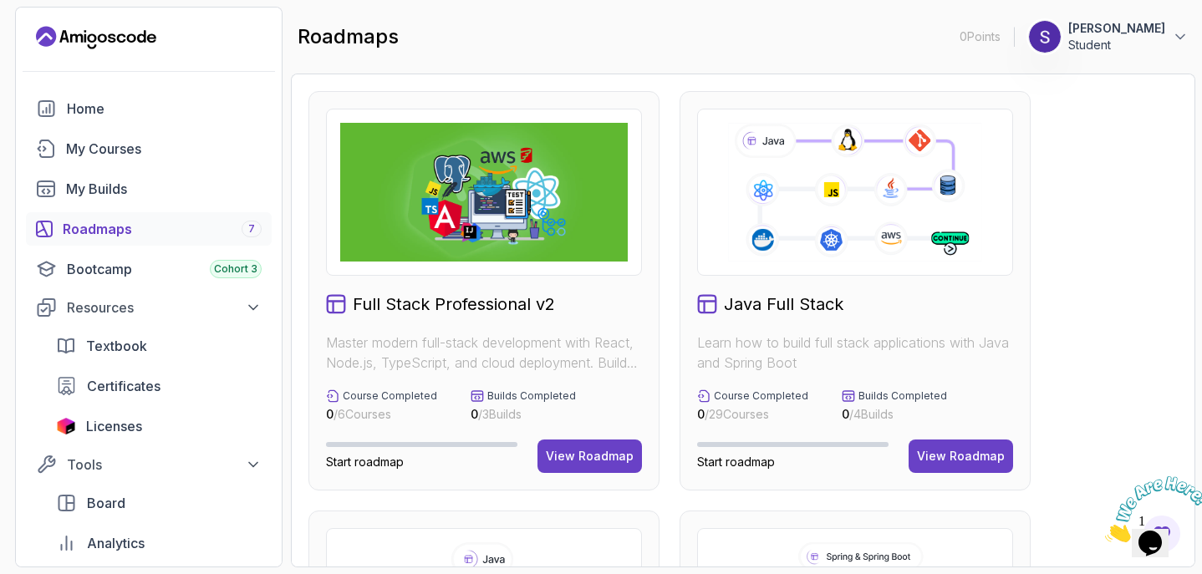
scroll to position [67, 0]
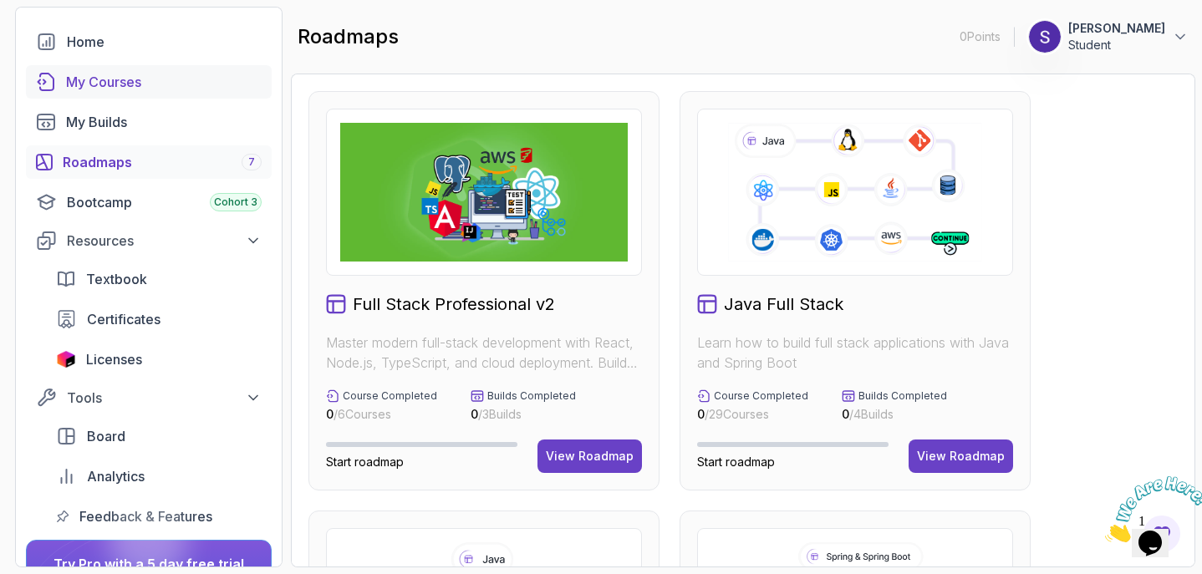
click at [89, 83] on div "My Courses" at bounding box center [164, 82] width 196 height 20
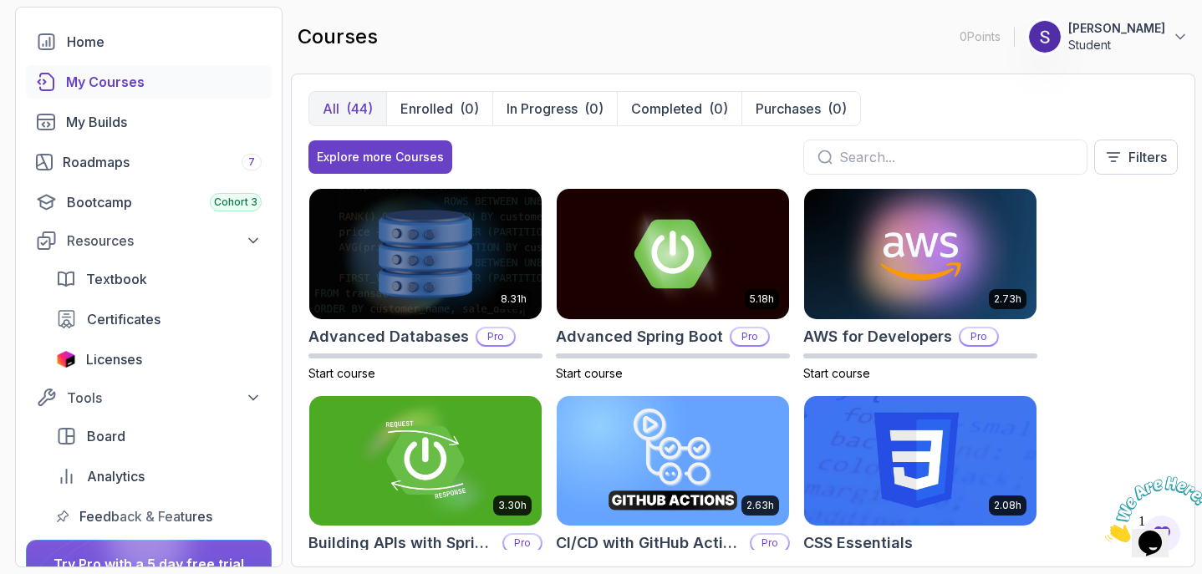
click at [941, 147] on input "text" at bounding box center [956, 157] width 234 height 20
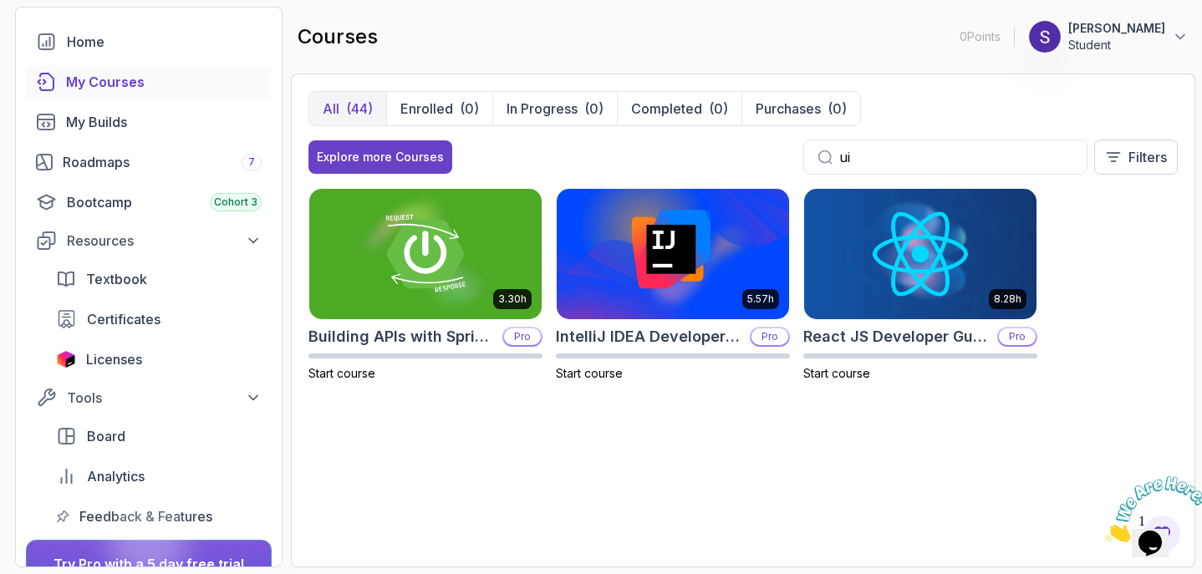
type input "u"
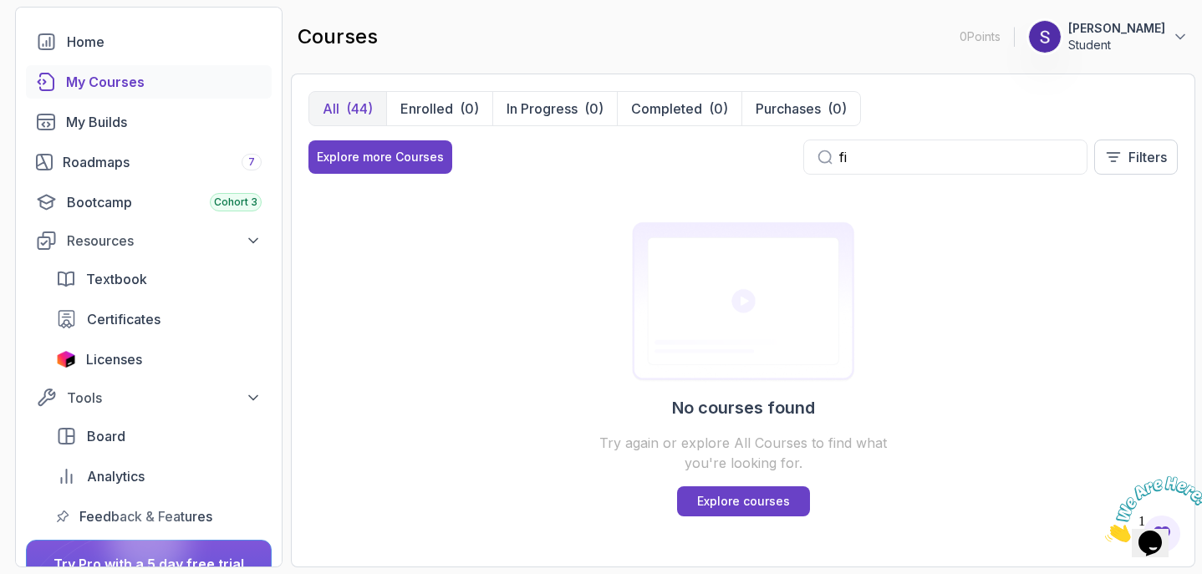
type input "f"
type input "u"
